Goal: Task Accomplishment & Management: Manage account settings

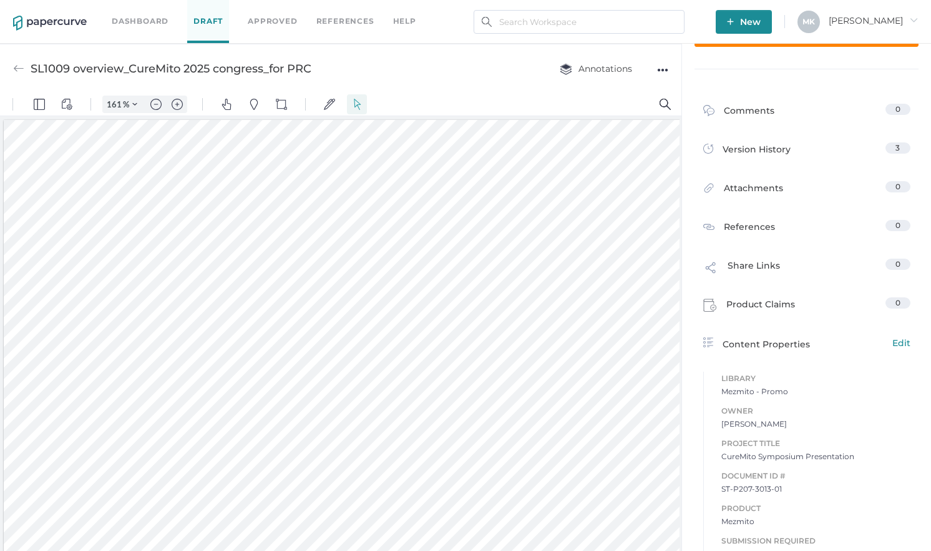
click at [134, 17] on link "Dashboard" at bounding box center [140, 21] width 57 height 14
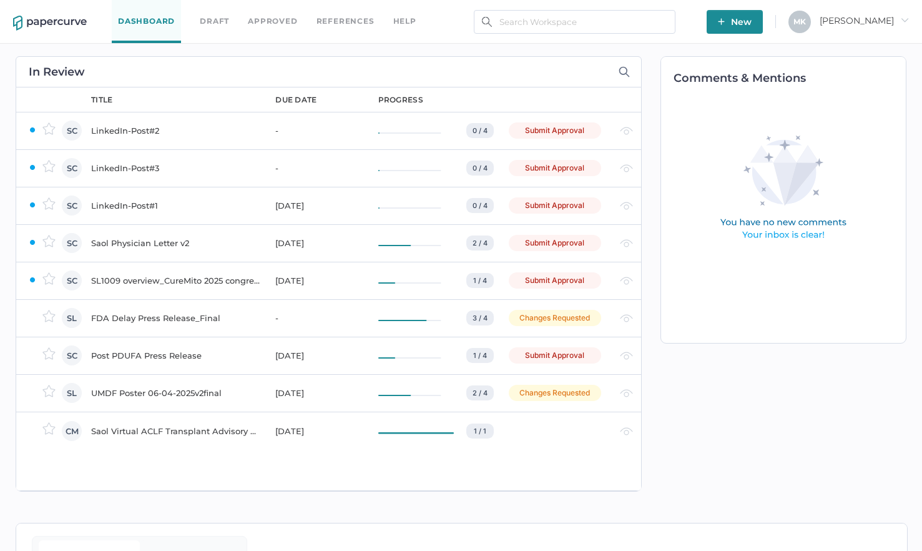
click at [119, 204] on div "LinkedIn-Post#1" at bounding box center [175, 205] width 169 height 15
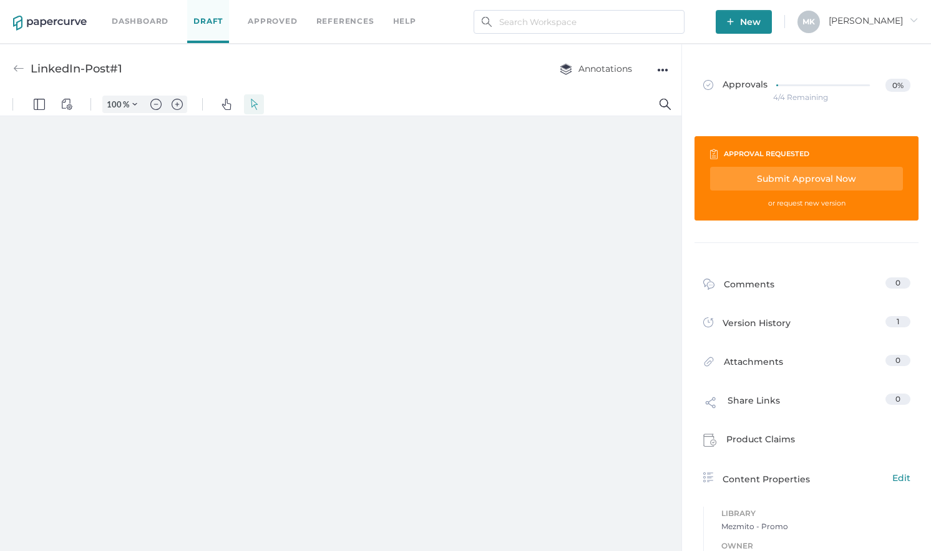
type input "161"
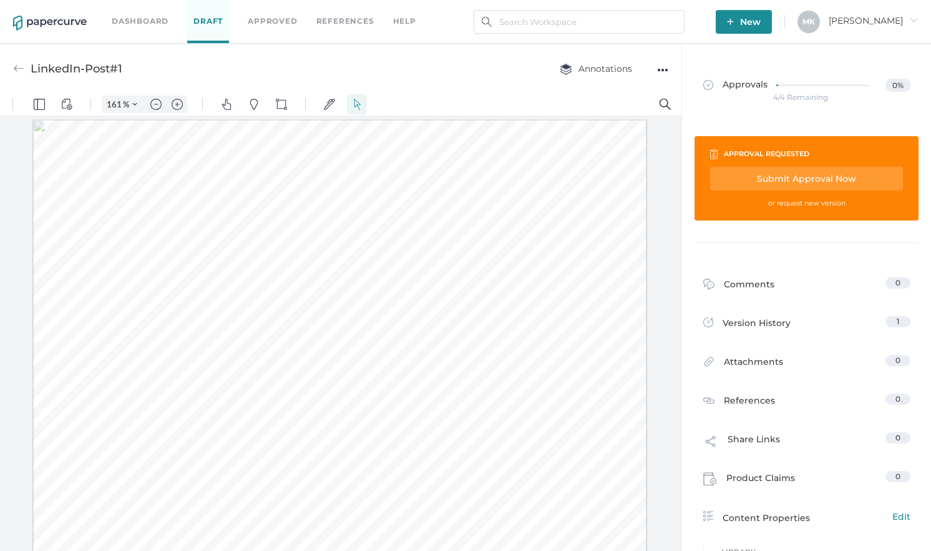
click at [128, 21] on link "Dashboard" at bounding box center [140, 21] width 57 height 14
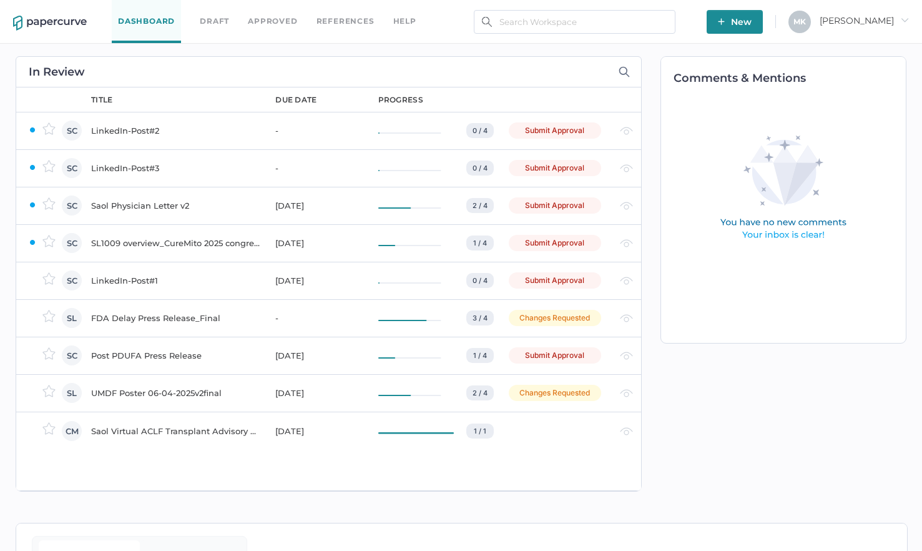
click at [145, 127] on div "LinkedIn-Post#2" at bounding box center [175, 130] width 169 height 15
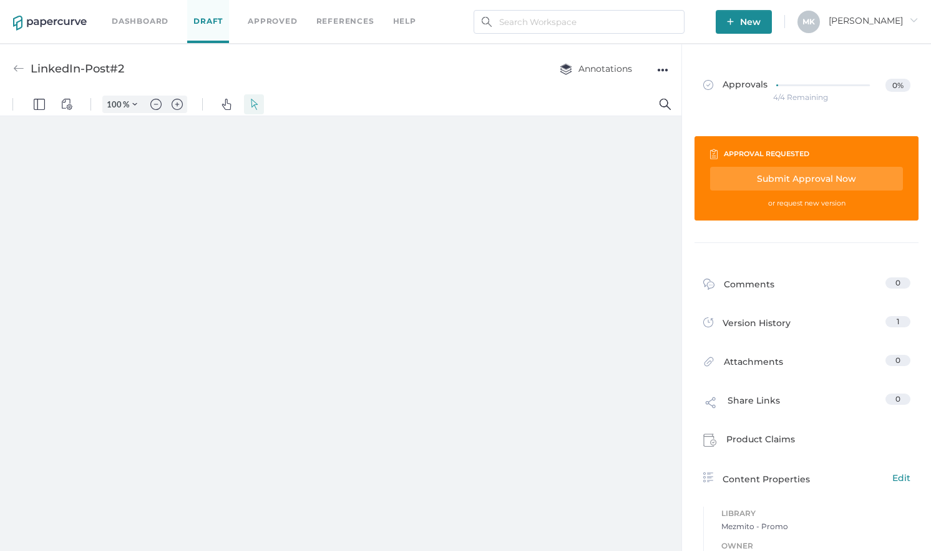
type input "161"
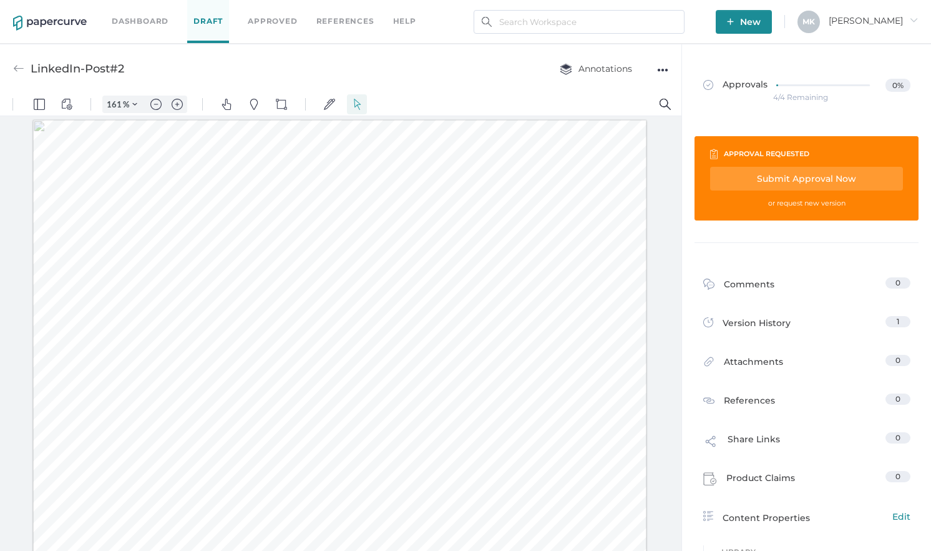
click at [127, 18] on link "Dashboard" at bounding box center [140, 21] width 57 height 14
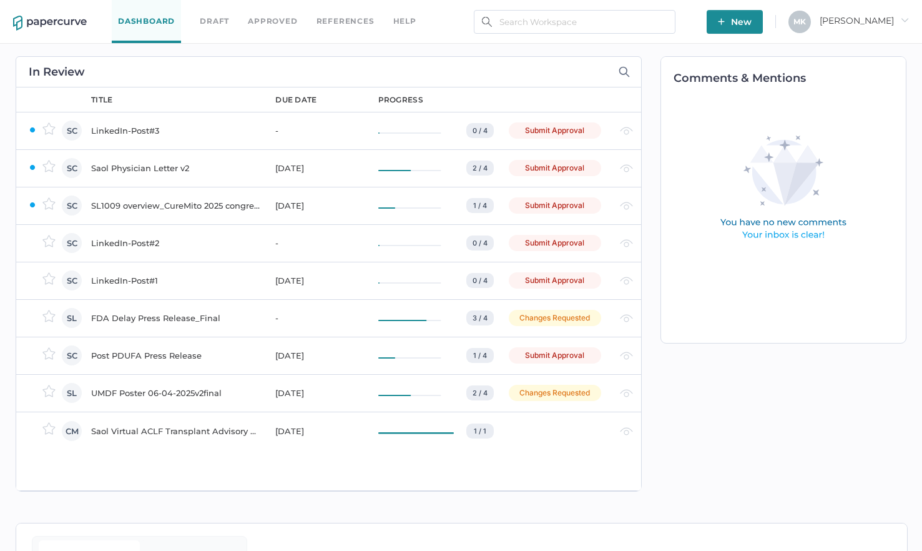
click at [137, 134] on div "LinkedIn-Post#3" at bounding box center [175, 130] width 169 height 15
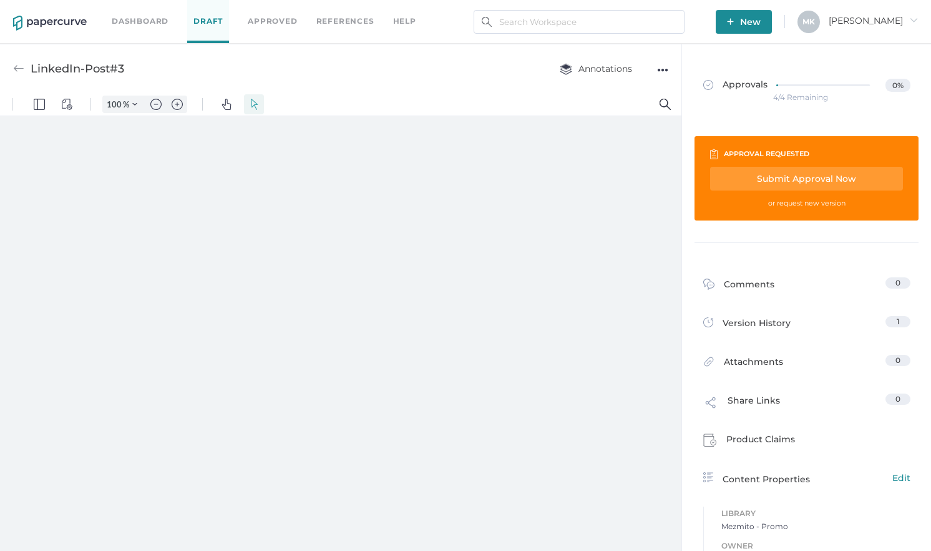
type input "161"
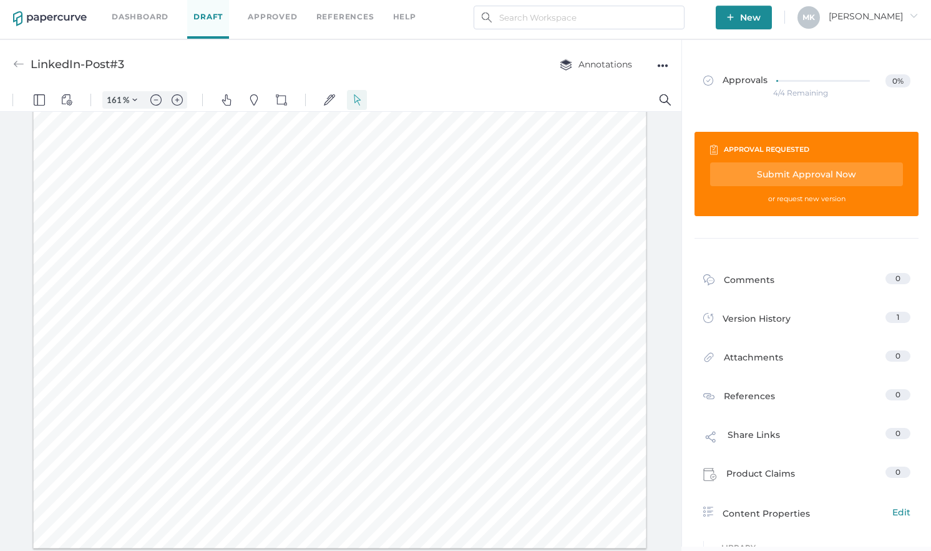
scroll to position [6, 0]
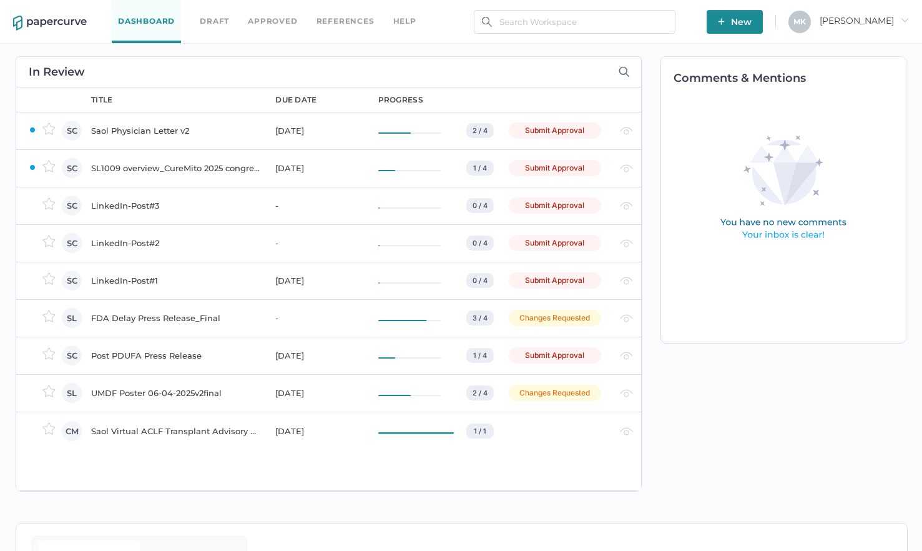
click at [172, 124] on div "Saol Physician Letter v2" at bounding box center [175, 130] width 169 height 15
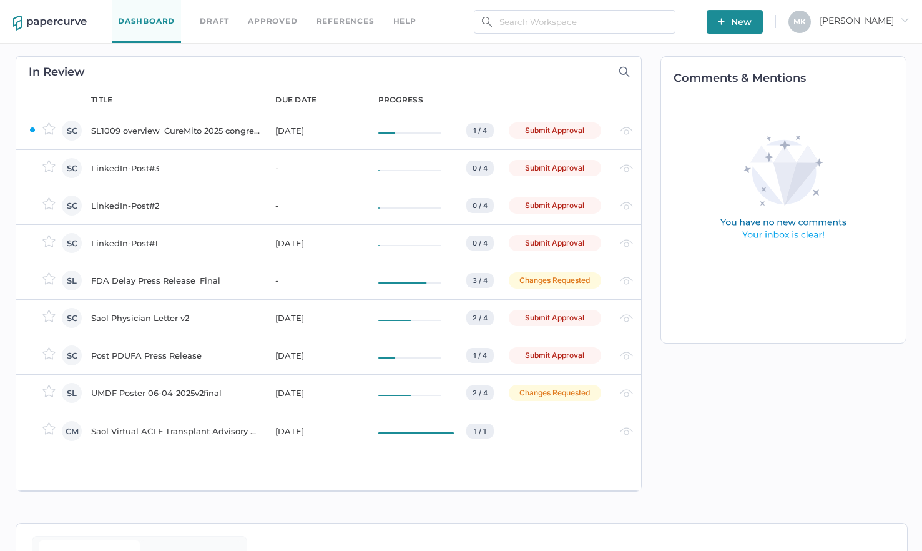
click at [149, 134] on div "SL1009 overview_CureMito 2025 congress_for PRC" at bounding box center [175, 130] width 169 height 15
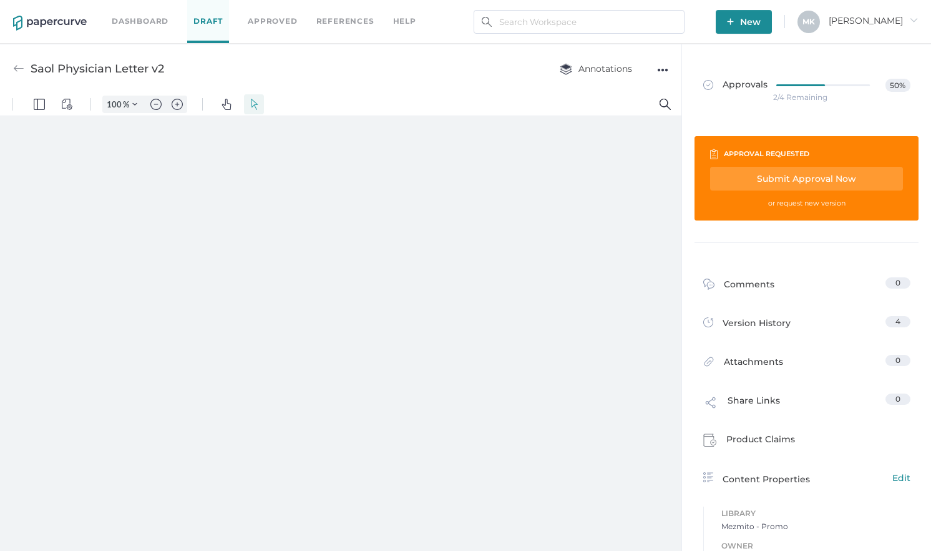
type input "161"
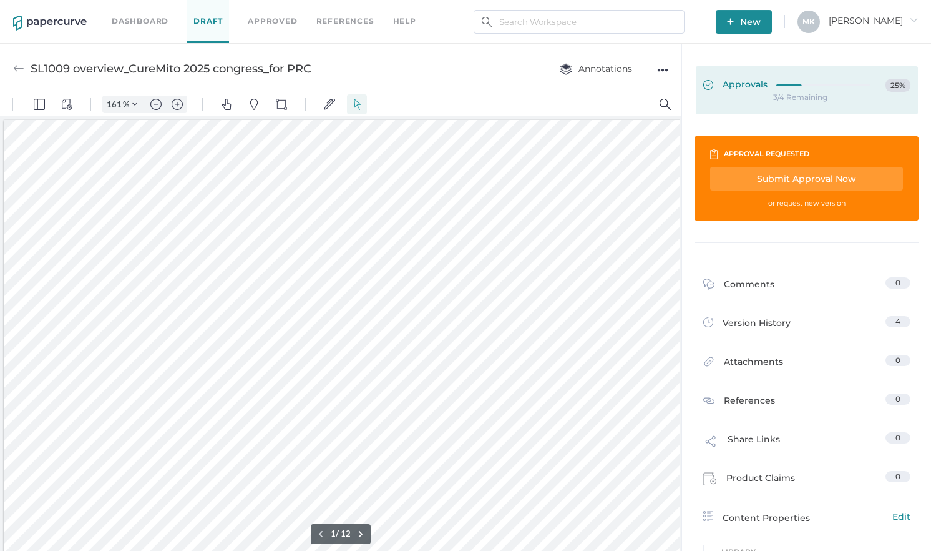
click at [737, 82] on span "Approvals" at bounding box center [736, 86] width 64 height 14
